Goal: Navigation & Orientation: Find specific page/section

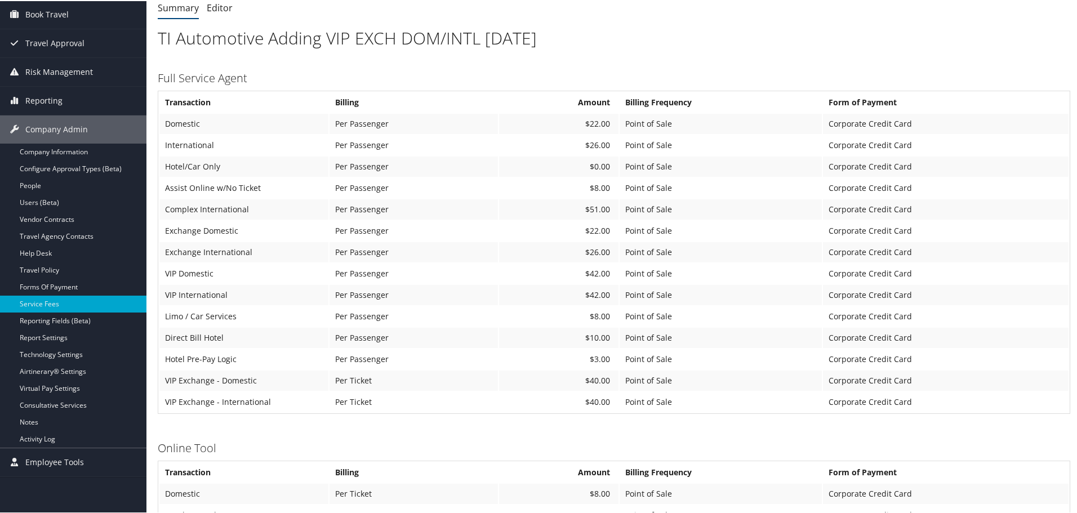
scroll to position [113, 0]
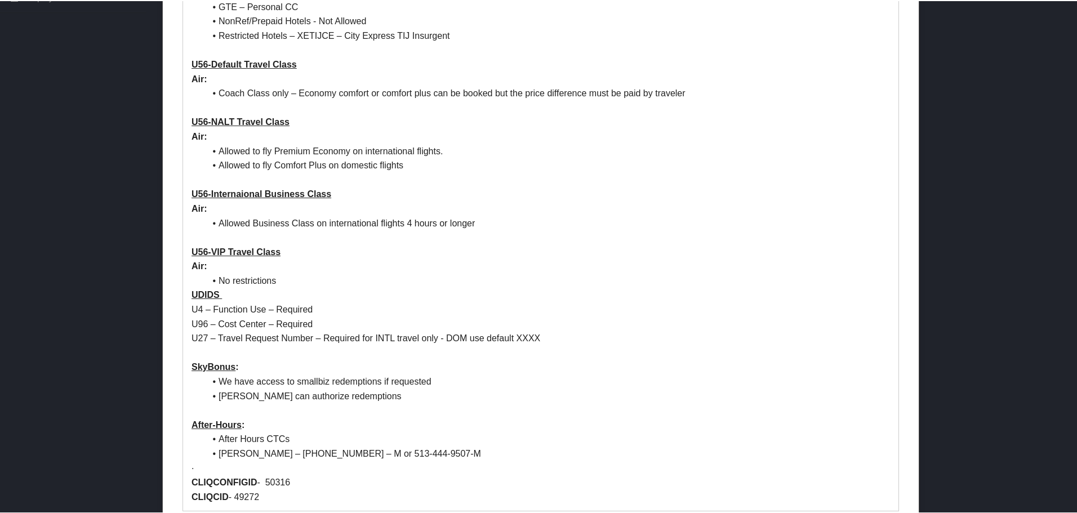
scroll to position [563, 0]
